Goal: Information Seeking & Learning: Learn about a topic

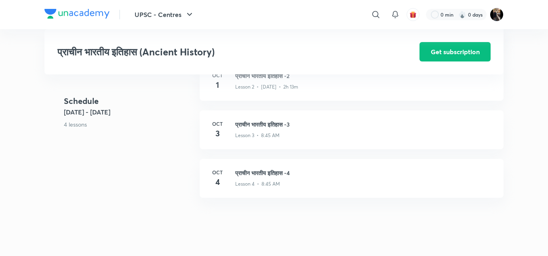
scroll to position [356, 0]
click at [259, 128] on h3 "प्राचीन भारतीय इतिहास -3" at bounding box center [364, 126] width 259 height 8
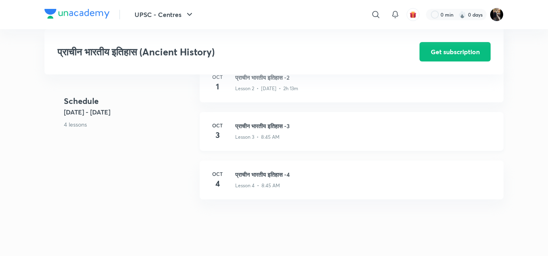
click at [259, 128] on h3 "प्राचीन भारतीय इतिहास -3" at bounding box center [364, 126] width 259 height 8
click at [257, 142] on div "Oct 3 प्राचीन भारतीय इतिहास -3 Lesson 3 • 8:45 AM" at bounding box center [352, 131] width 304 height 39
click at [254, 126] on h3 "प्राचीन भारतीय इतिहास -3" at bounding box center [364, 126] width 259 height 8
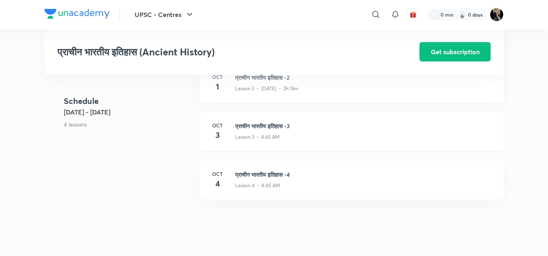
click at [254, 126] on h3 "प्राचीन भारतीय इतिहास -3" at bounding box center [364, 126] width 259 height 8
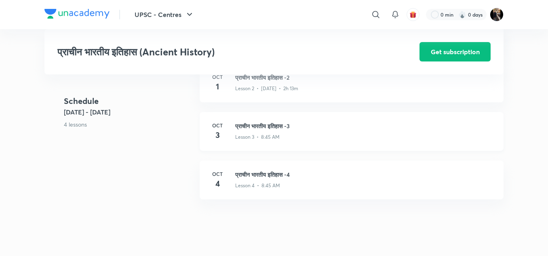
click at [254, 126] on h3 "प्राचीन भारतीय इतिहास -3" at bounding box center [364, 126] width 259 height 8
click at [200, 112] on link "Oct 3 प्राचीन भारतीय इतिहास -3 Lesson 3 • 8:45 AM" at bounding box center [352, 136] width 304 height 48
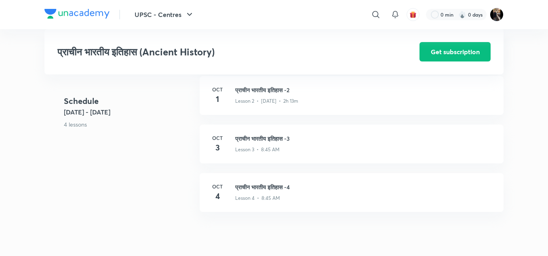
scroll to position [339, 0]
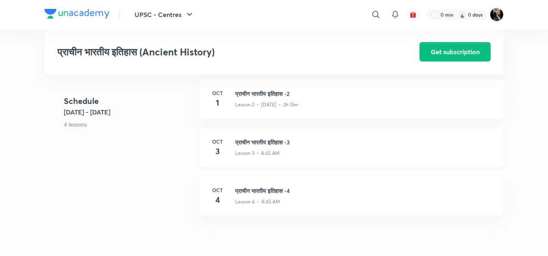
click at [261, 147] on div "Lesson 3 • 8:45 AM" at bounding box center [364, 151] width 259 height 11
